Goal: Information Seeking & Learning: Learn about a topic

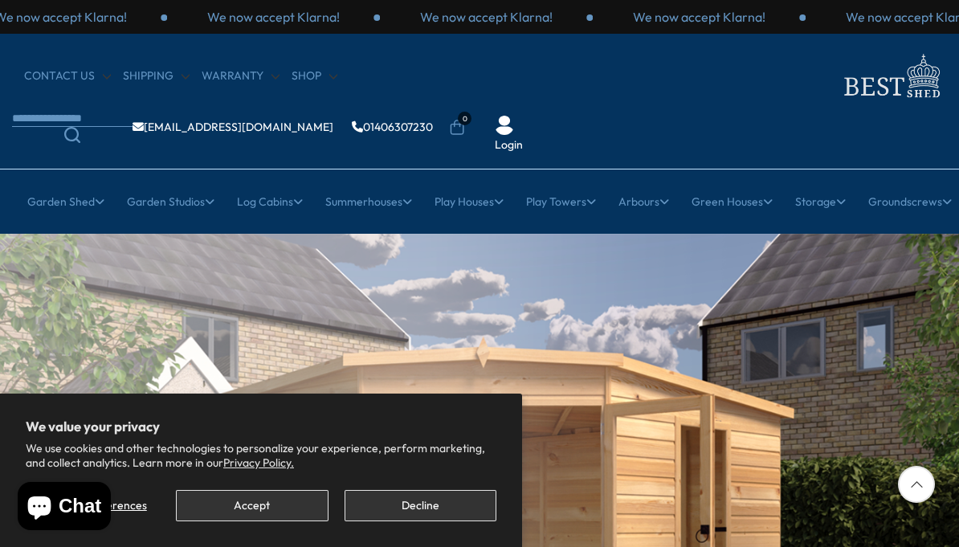
click at [255, 521] on button "Accept" at bounding box center [252, 505] width 152 height 31
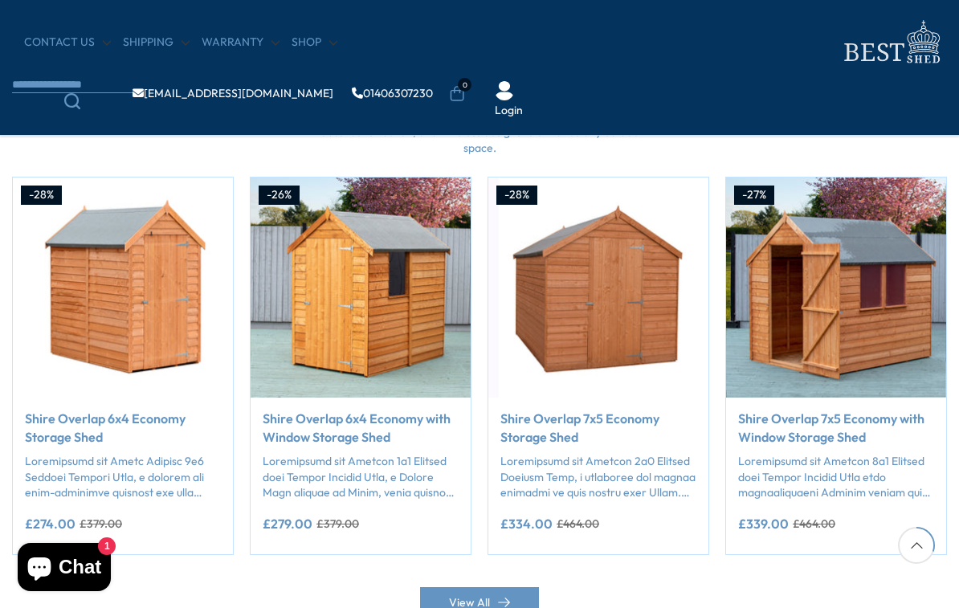
scroll to position [1290, 0]
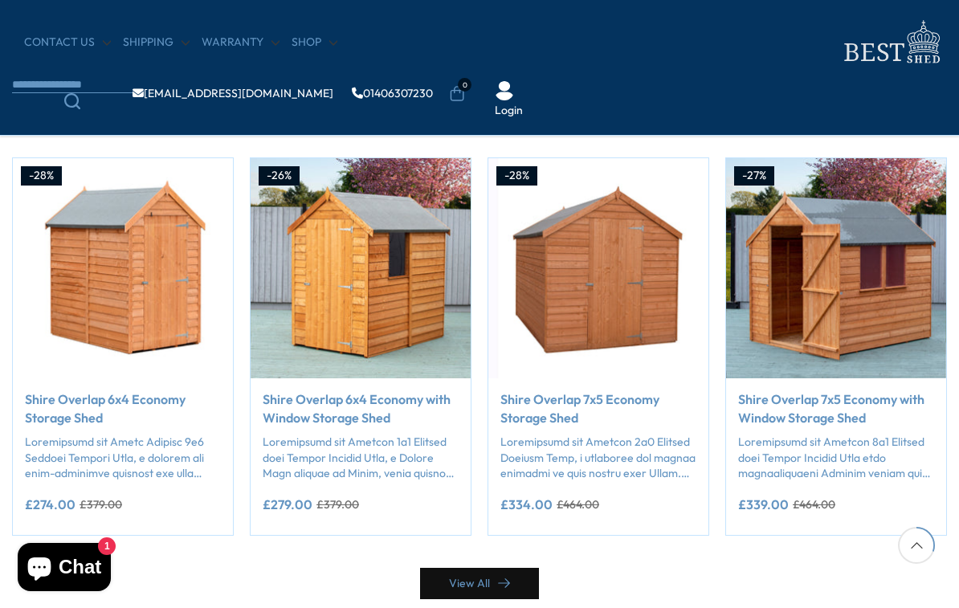
click at [484, 546] on link "View All" at bounding box center [479, 583] width 119 height 31
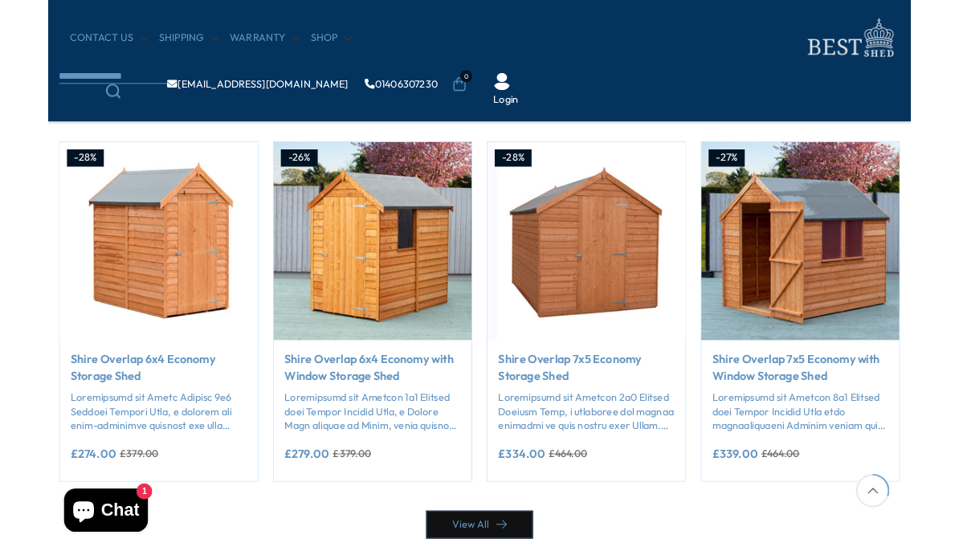
scroll to position [1594, 0]
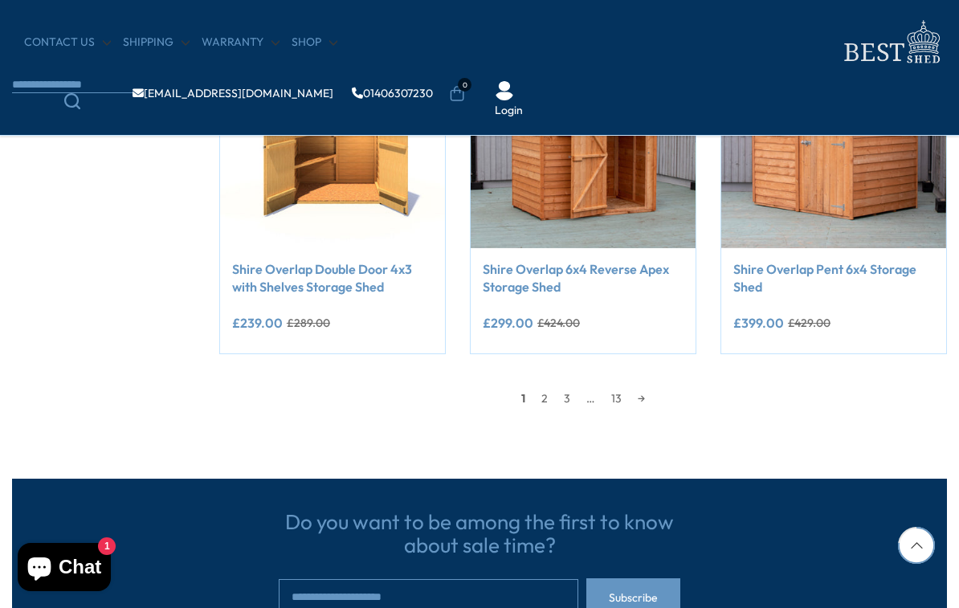
scroll to position [1420, 0]
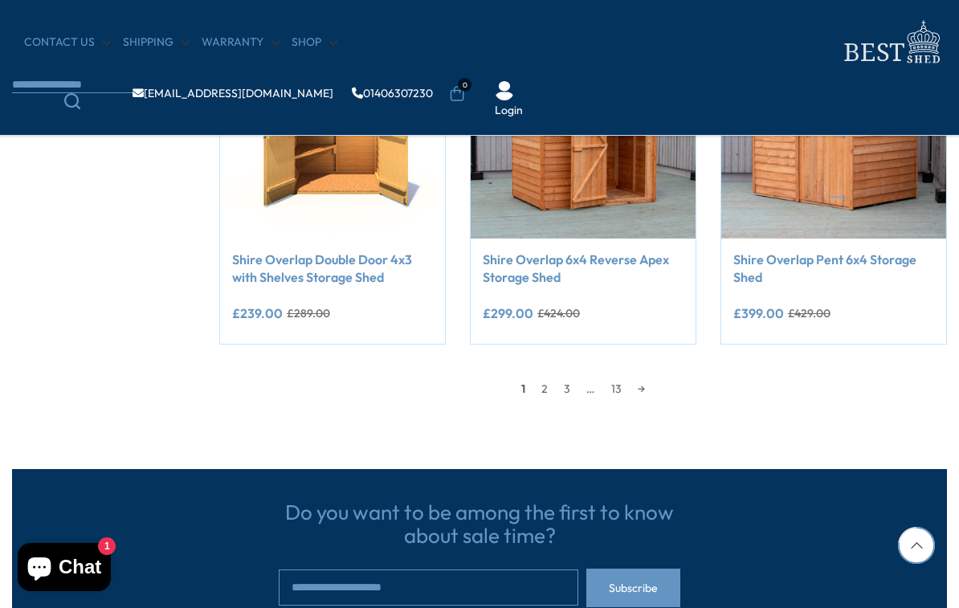
click at [648, 387] on link "→" at bounding box center [641, 389] width 23 height 24
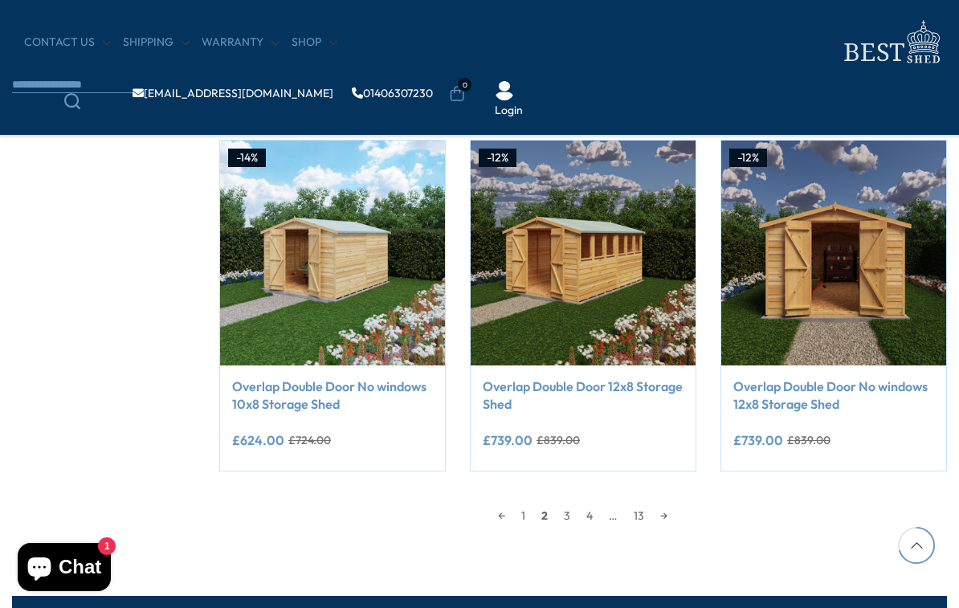
scroll to position [1296, 0]
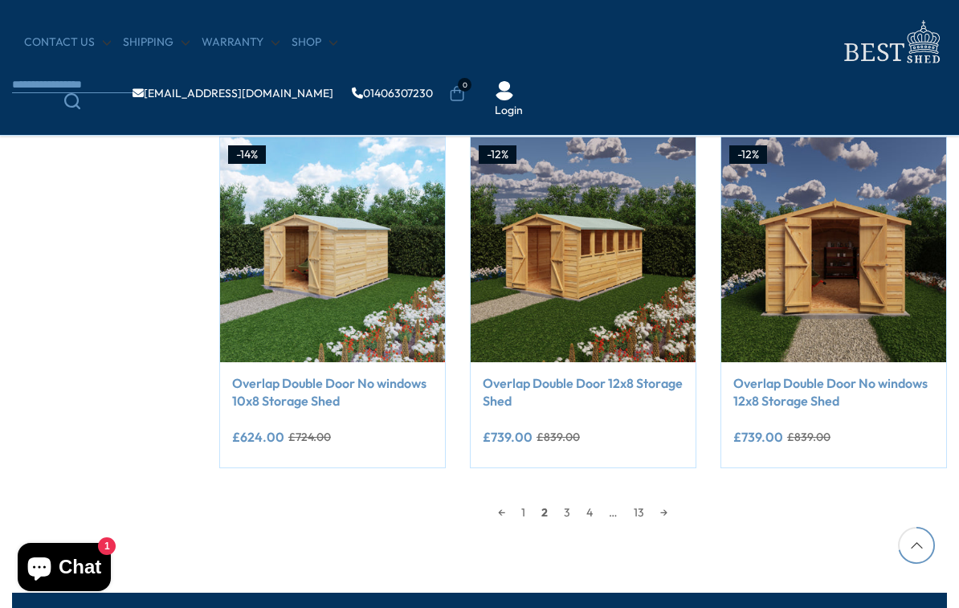
click at [673, 500] on link "→" at bounding box center [663, 512] width 23 height 24
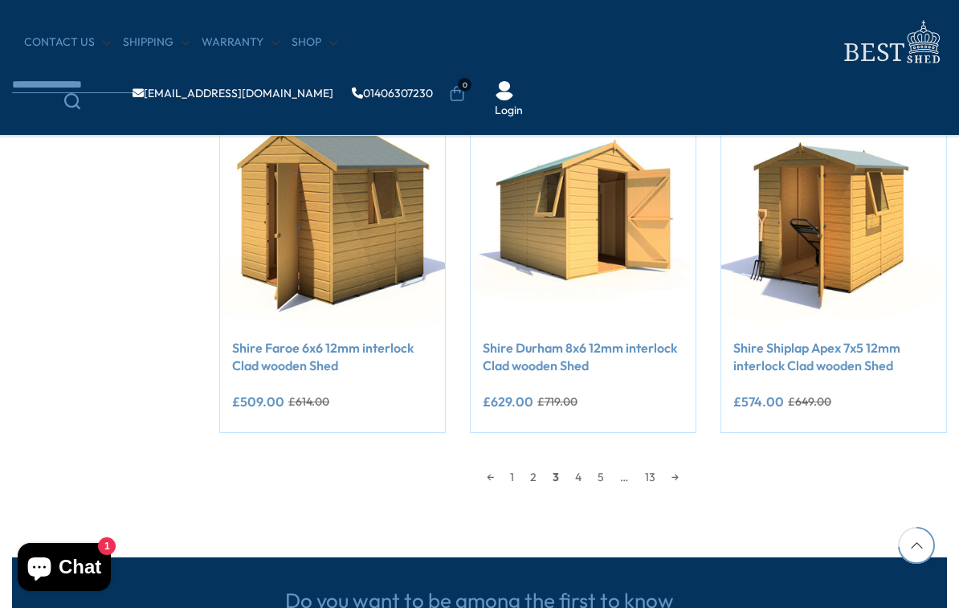
scroll to position [1351, 0]
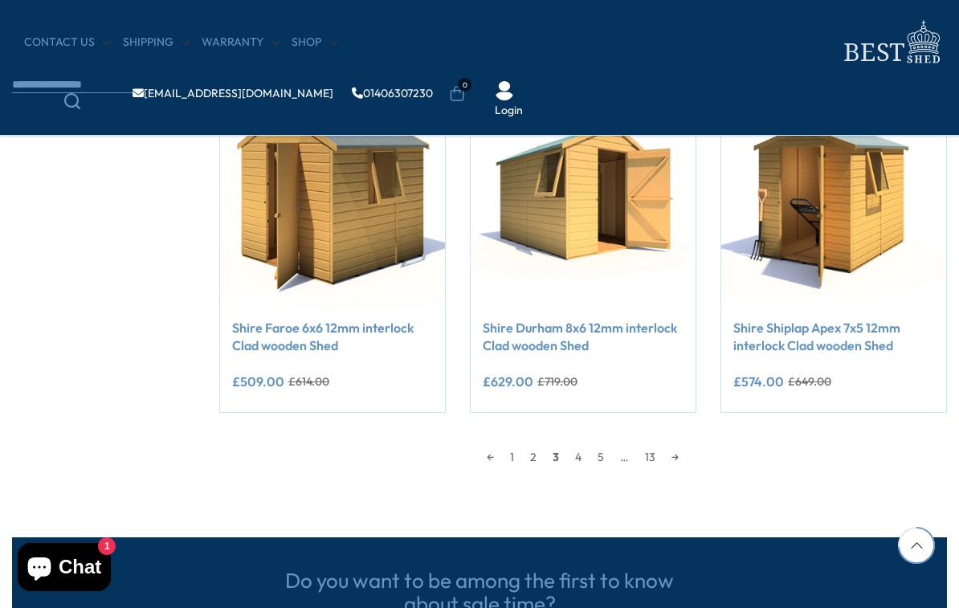
click at [686, 453] on link "→" at bounding box center [674, 457] width 23 height 24
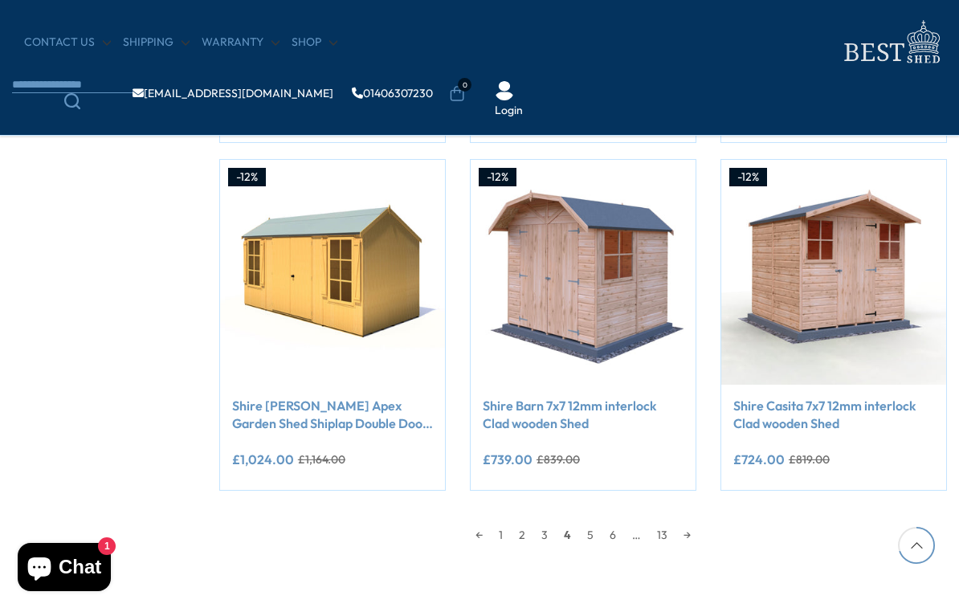
scroll to position [1275, 0]
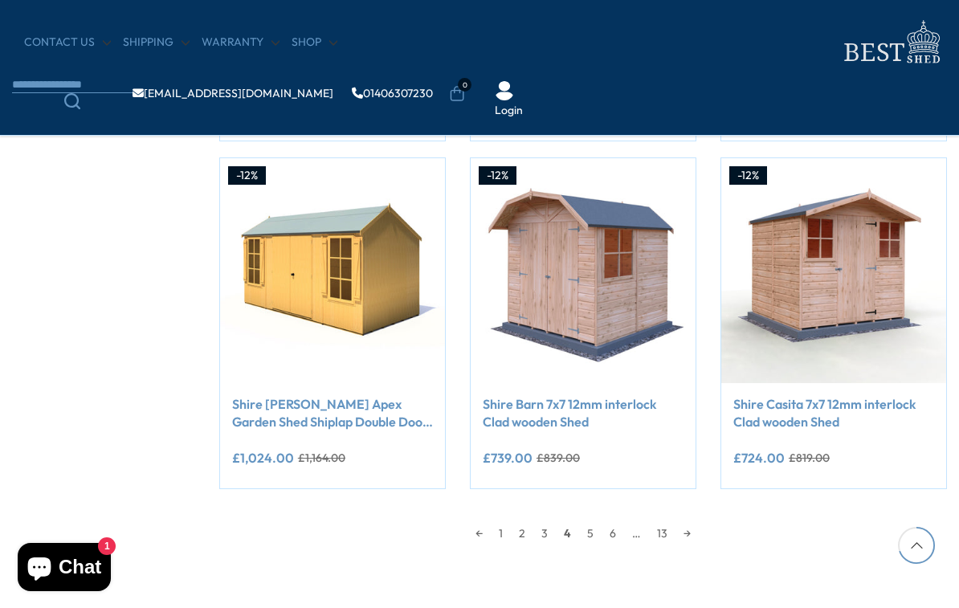
click at [688, 528] on link "→" at bounding box center [686, 533] width 23 height 24
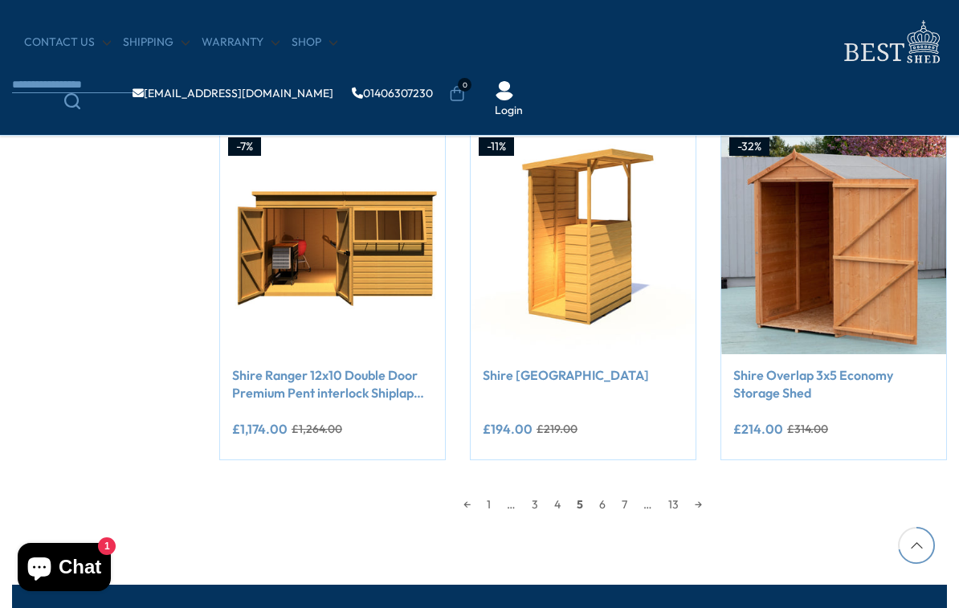
scroll to position [1307, 0]
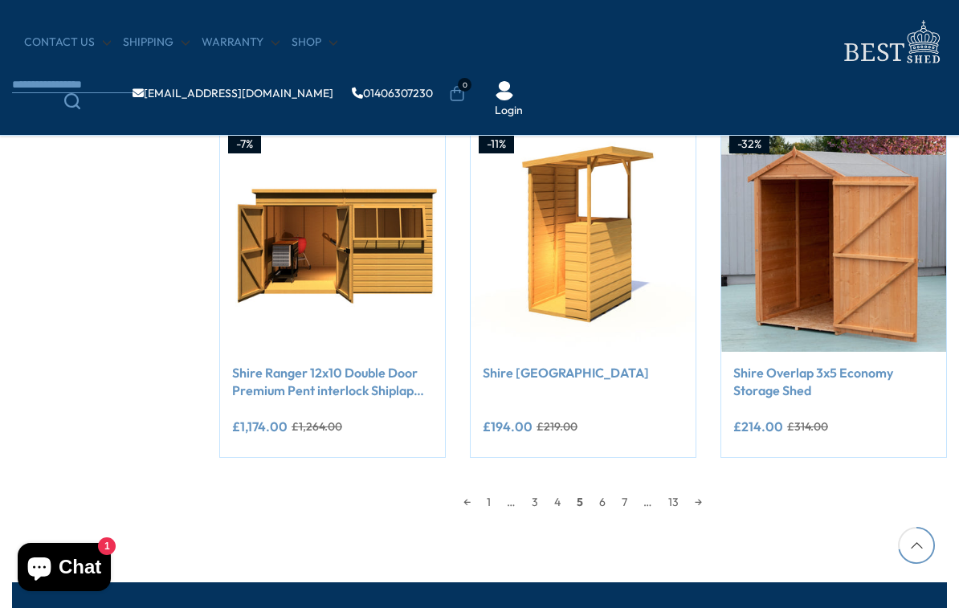
click at [676, 494] on link "13" at bounding box center [673, 502] width 26 height 24
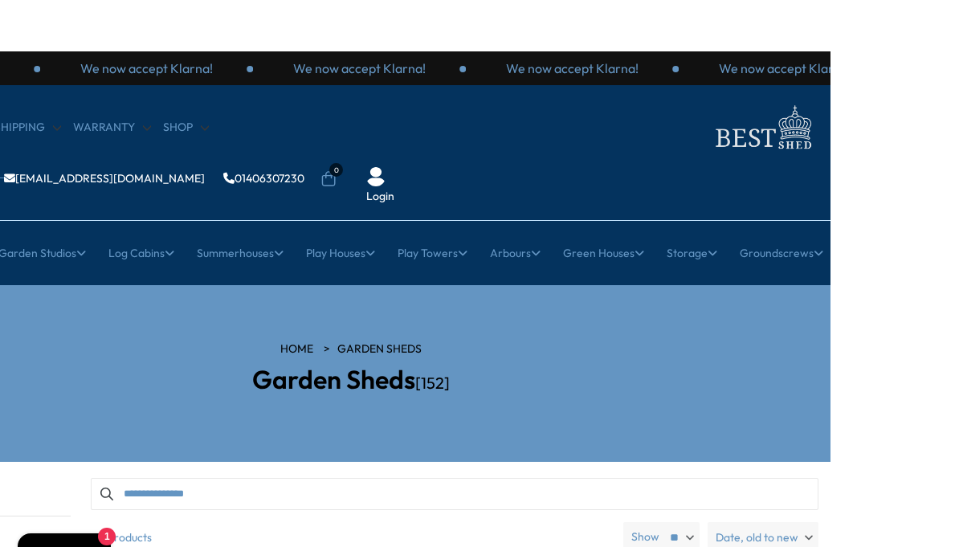
scroll to position [0, 163]
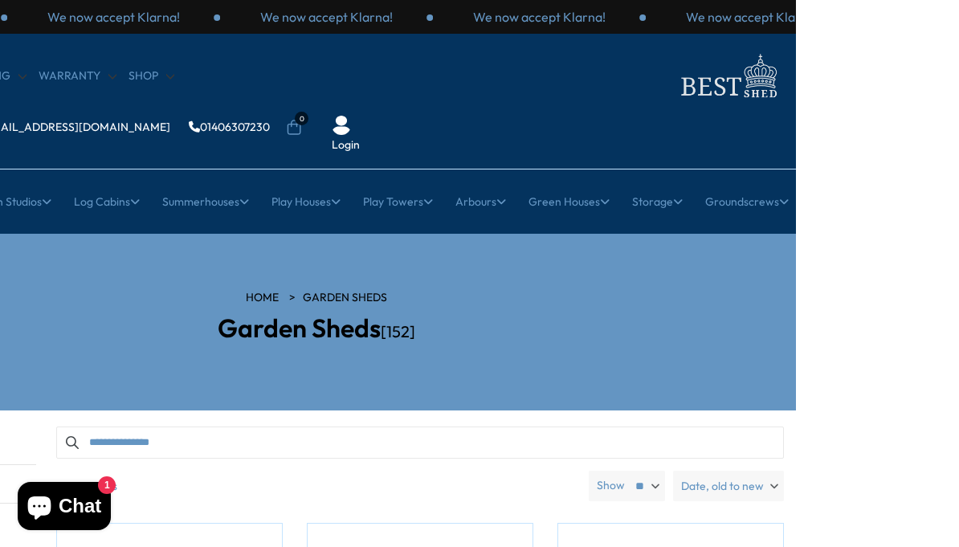
scroll to position [1164, 0]
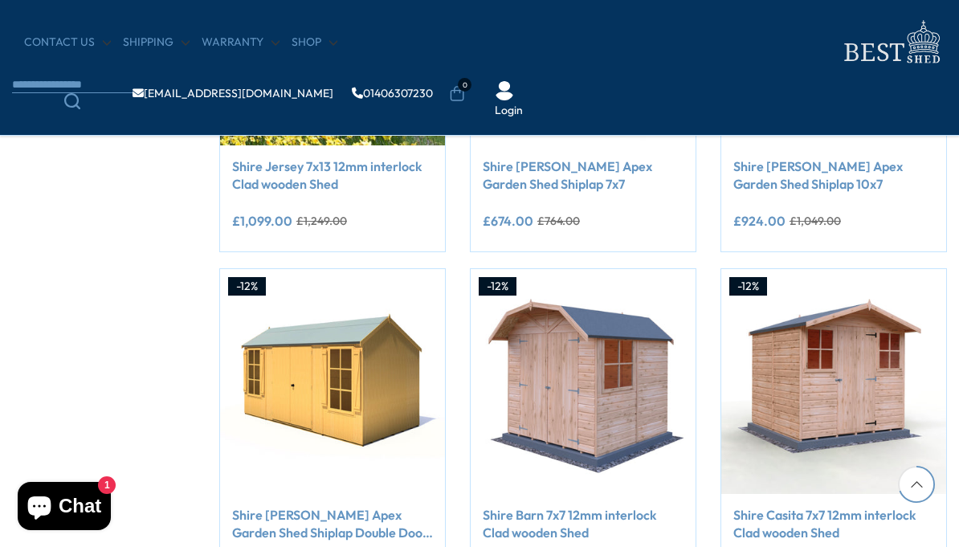
scroll to position [1306, 0]
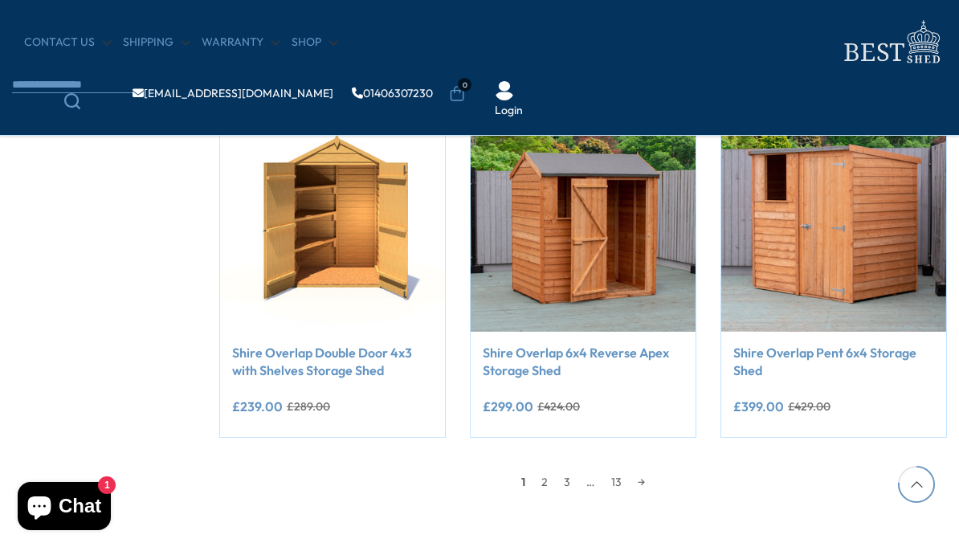
scroll to position [1450, 0]
